Goal: Check status: Check status

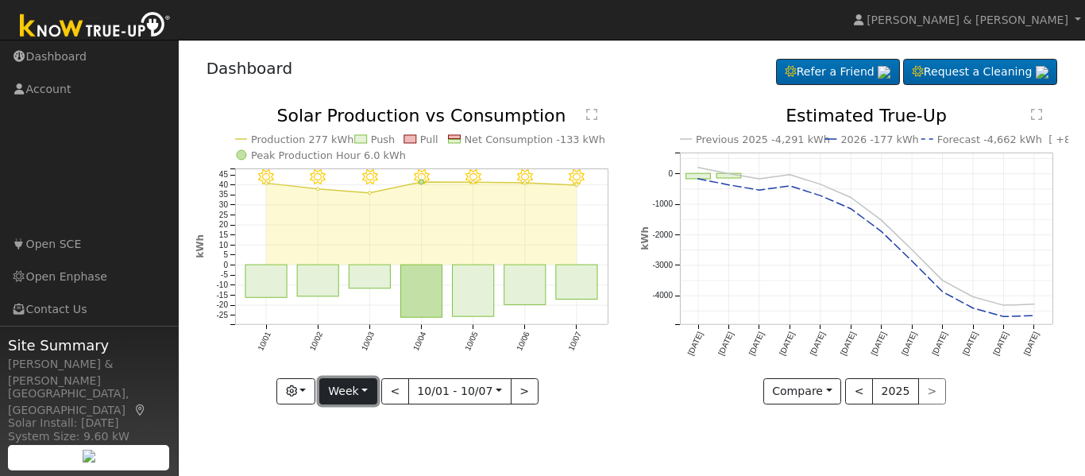
click at [366, 381] on button "Week" at bounding box center [348, 391] width 58 height 27
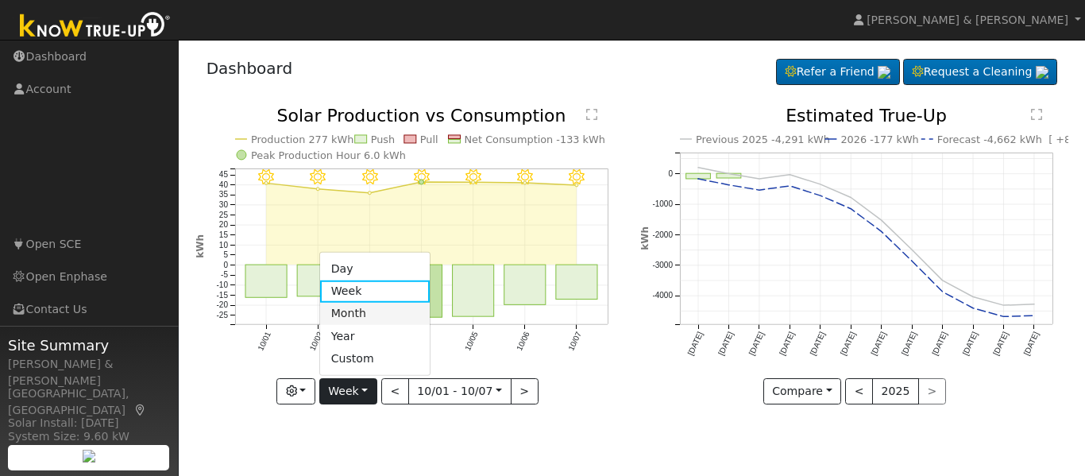
click at [365, 309] on link "Month" at bounding box center [375, 314] width 110 height 22
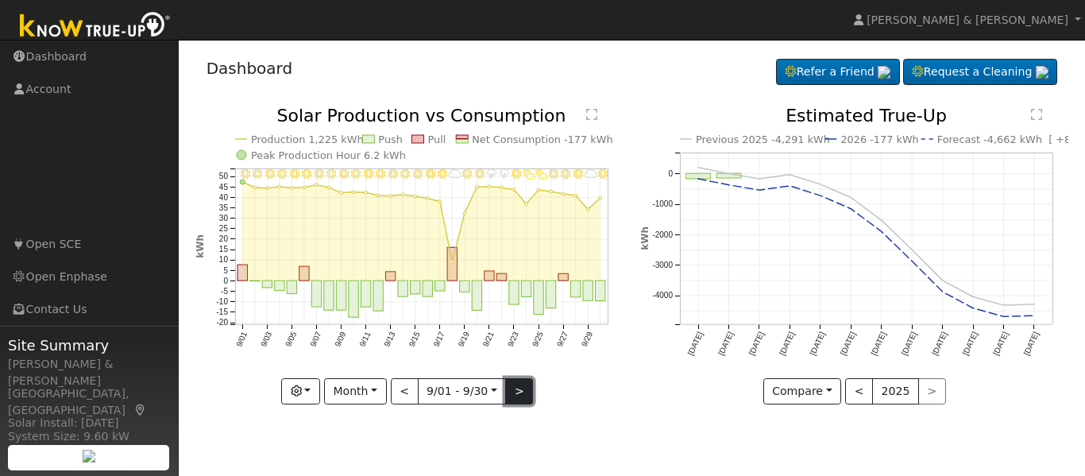
click at [517, 390] on button ">" at bounding box center [519, 391] width 28 height 27
type input "[DATE]"
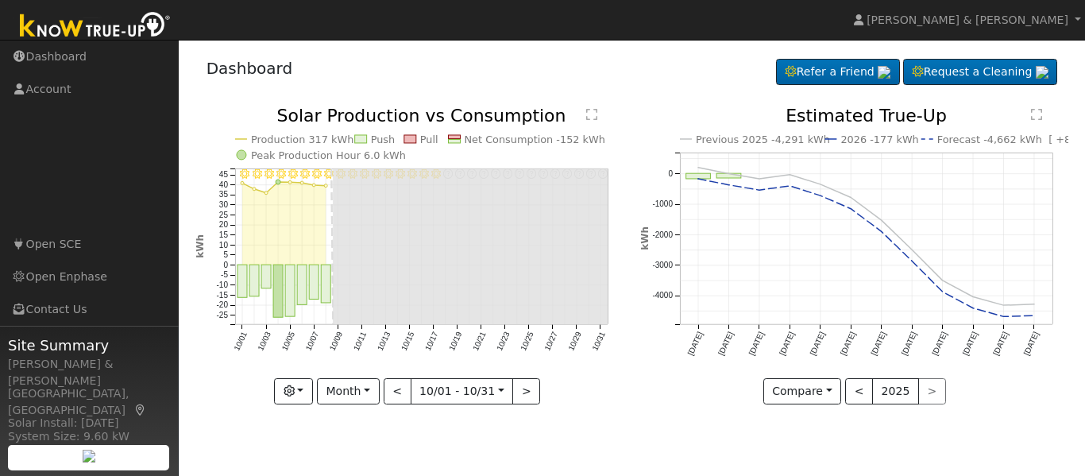
click at [453, 143] on rect at bounding box center [454, 142] width 12 height 4
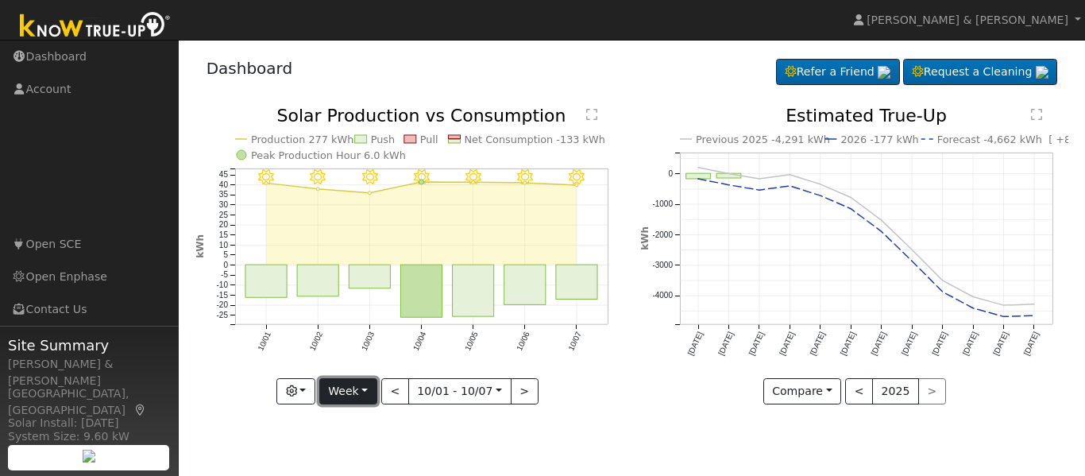
click at [347, 393] on button "Week" at bounding box center [348, 391] width 58 height 27
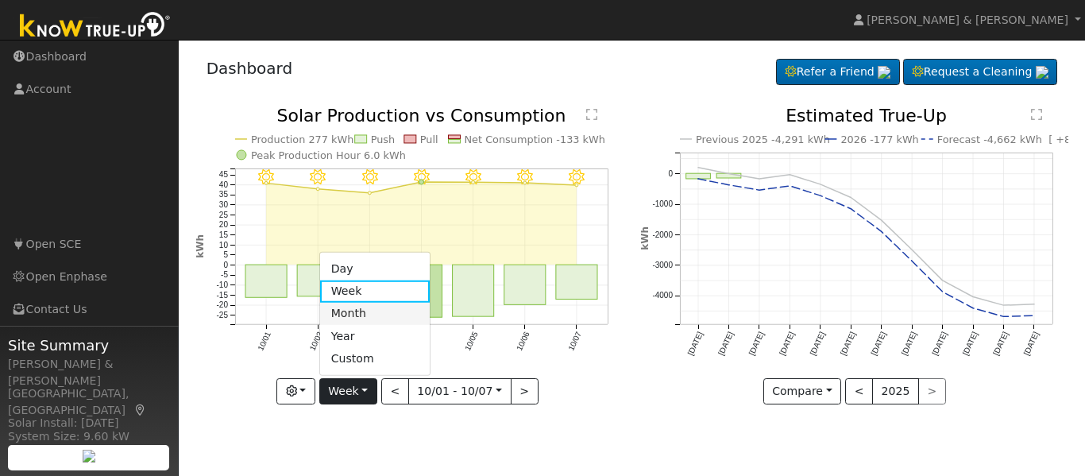
click at [380, 312] on link "Month" at bounding box center [375, 314] width 110 height 22
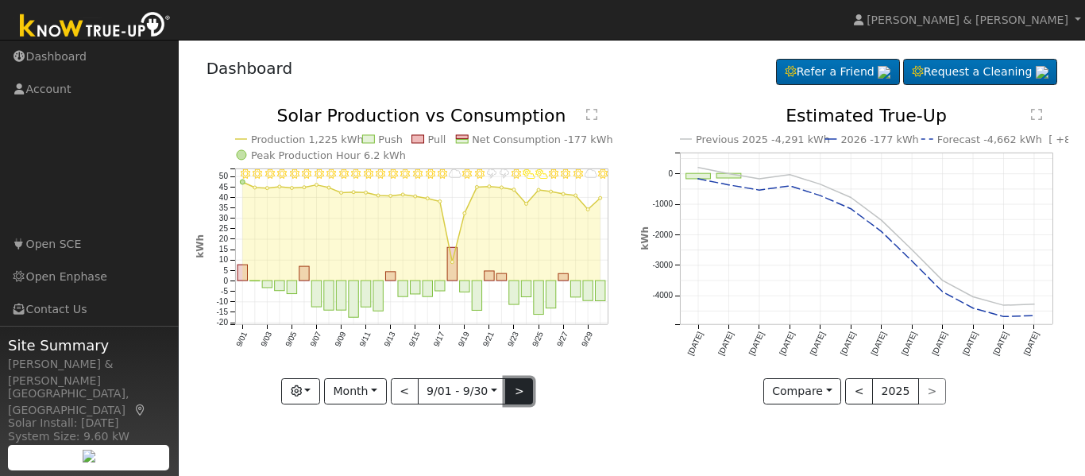
click at [528, 389] on button ">" at bounding box center [519, 391] width 28 height 27
type input "[DATE]"
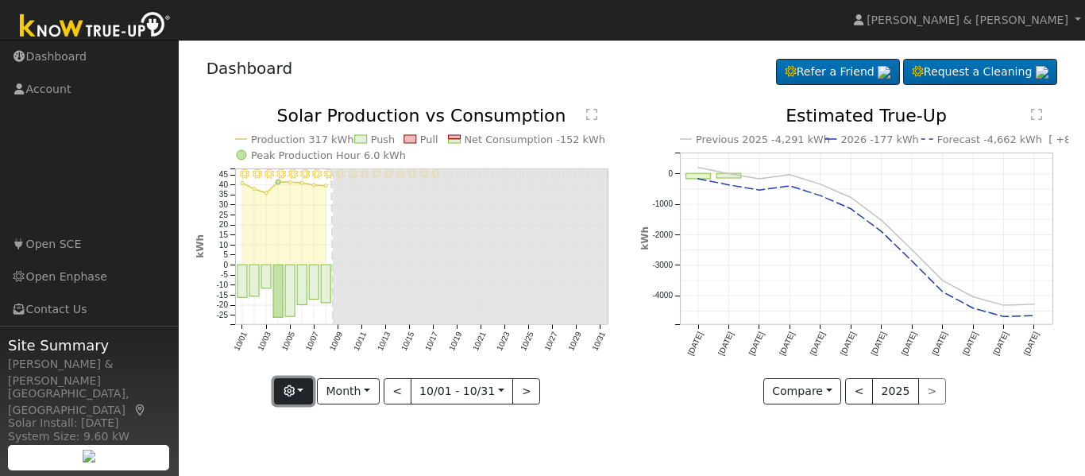
click at [300, 391] on button "button" at bounding box center [293, 391] width 39 height 27
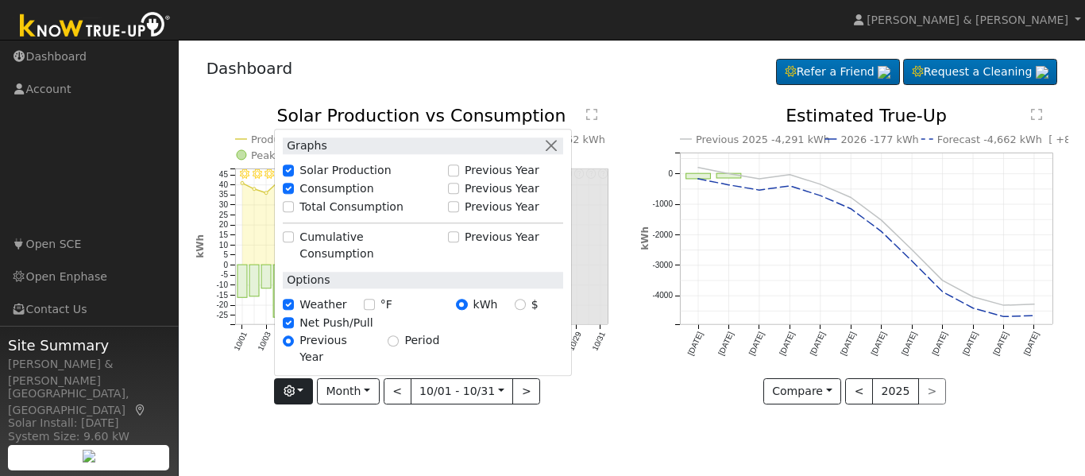
click at [325, 215] on label "Total Consumption" at bounding box center [352, 207] width 104 height 17
click at [294, 212] on input "Total Consumption" at bounding box center [288, 206] width 11 height 11
checkbox input "true"
click at [558, 154] on button "button" at bounding box center [551, 145] width 17 height 17
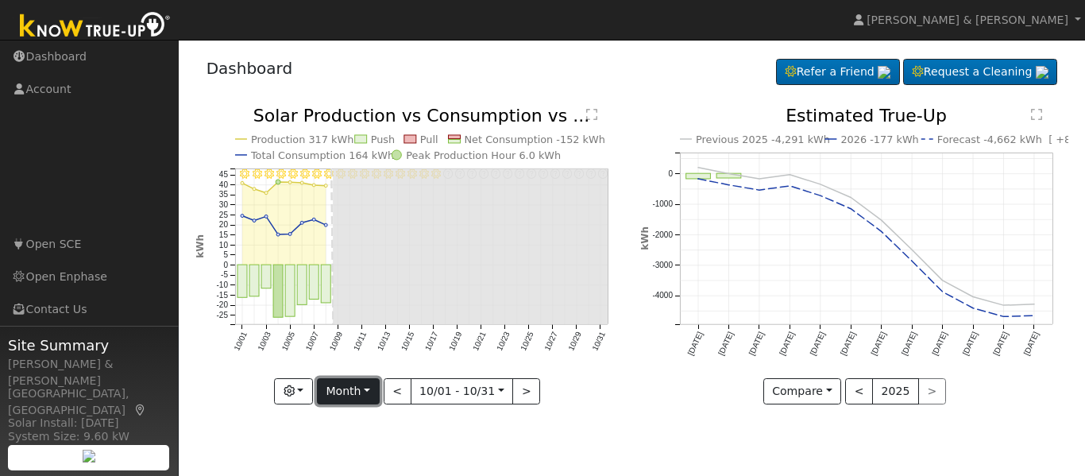
click at [373, 391] on button "Month" at bounding box center [348, 391] width 63 height 27
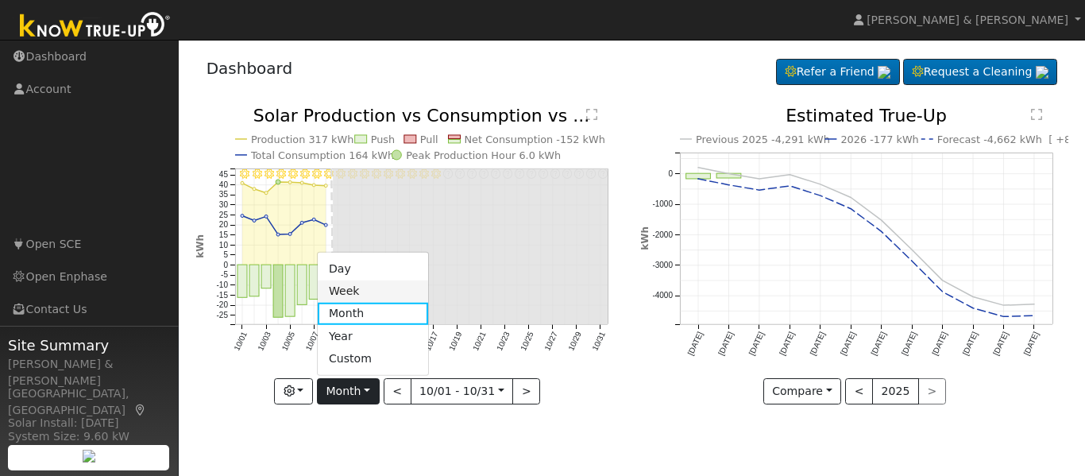
click at [369, 297] on link "Week" at bounding box center [373, 292] width 110 height 22
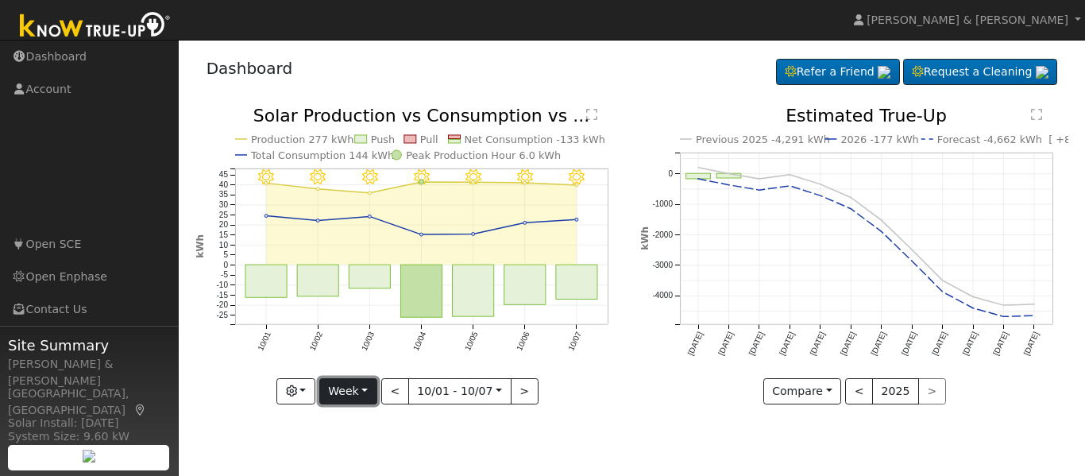
click at [358, 388] on button "Week" at bounding box center [348, 391] width 58 height 27
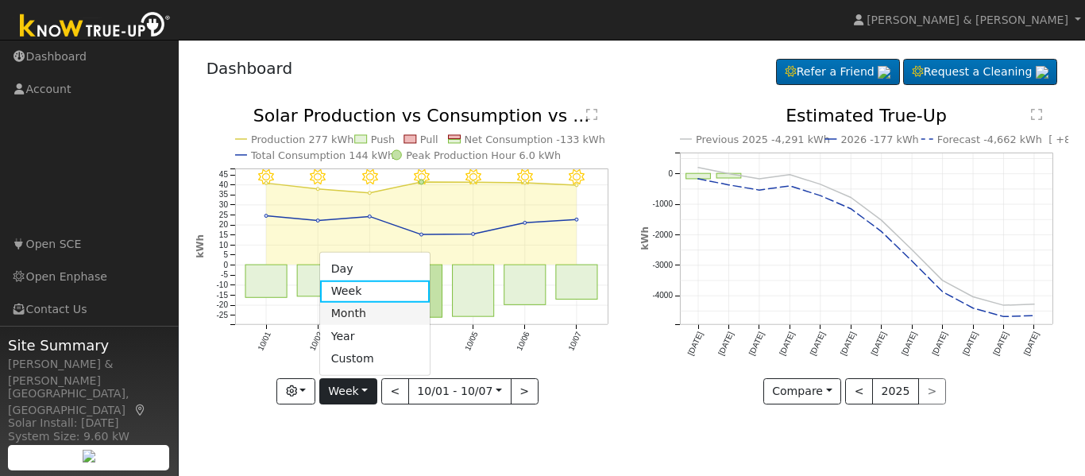
click at [358, 311] on link "Month" at bounding box center [375, 314] width 110 height 22
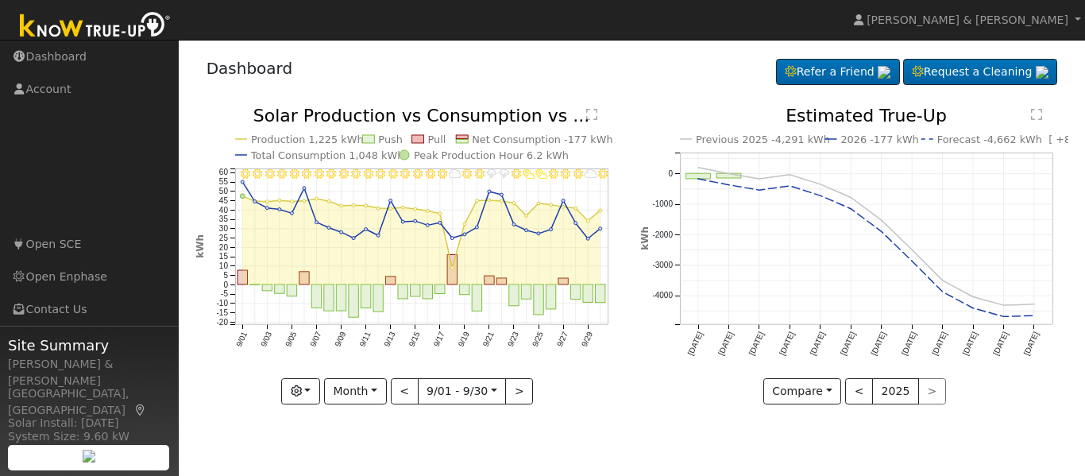
click at [530, 389] on icon "9/30 - MostlyClear 9/29 - MostlyCloudy 9/28 - Clear 9/27 - Clear 9/26 - Clear 9…" at bounding box center [409, 254] width 428 height 295
click at [518, 388] on button ">" at bounding box center [519, 391] width 28 height 27
type input "[DATE]"
